Goal: Find specific page/section: Find specific page/section

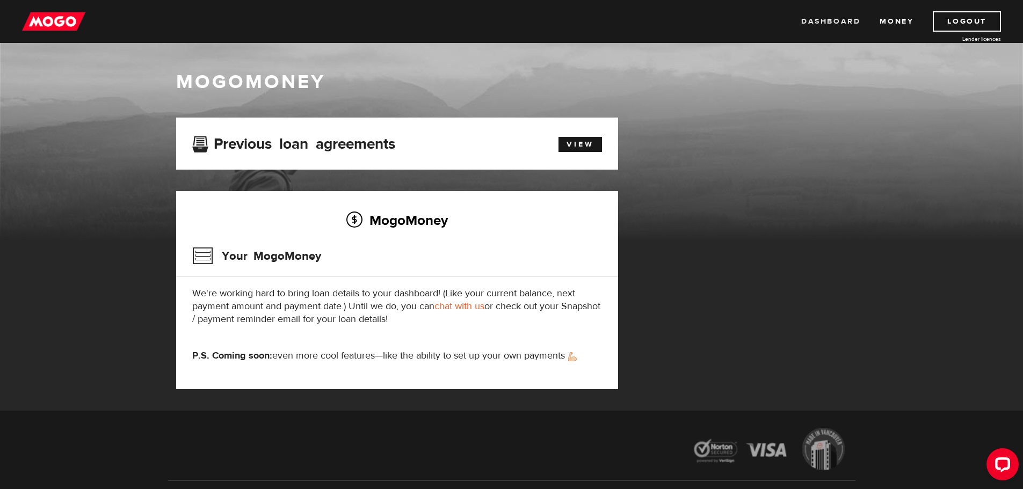
click at [835, 16] on link "Dashboard" at bounding box center [830, 21] width 59 height 20
click at [892, 24] on link "Money" at bounding box center [896, 21] width 34 height 20
click at [825, 19] on link "Dashboard" at bounding box center [830, 21] width 59 height 20
click at [891, 23] on link "Money" at bounding box center [896, 21] width 34 height 20
click at [562, 141] on link "View" at bounding box center [579, 144] width 43 height 15
